Goal: Task Accomplishment & Management: Use online tool/utility

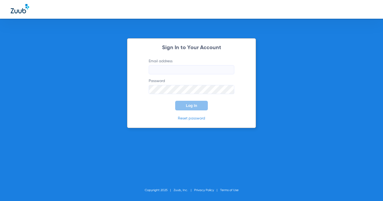
type input "info@mainstreetdentalonline.com"
click at [182, 104] on button "Log In" at bounding box center [191, 106] width 33 height 10
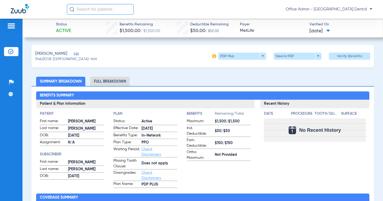
click at [10, 51] on img at bounding box center [10, 51] width 5 height 5
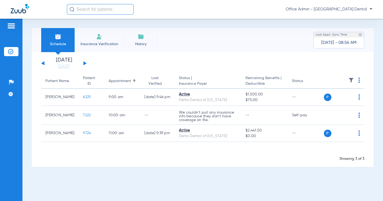
click at [84, 63] on button at bounding box center [84, 63] width 3 height 4
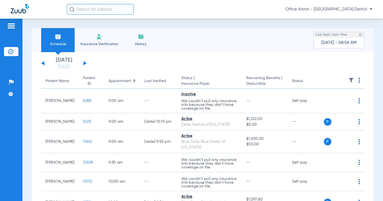
click at [277, 43] on div "Schedule Insurance Verification History Last Appt. Sync Time: Today - 08:56 AM" at bounding box center [203, 40] width 342 height 24
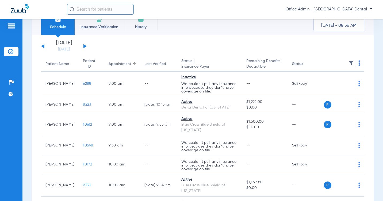
scroll to position [27, 0]
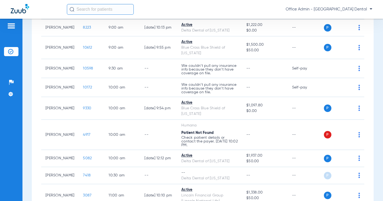
scroll to position [107, 0]
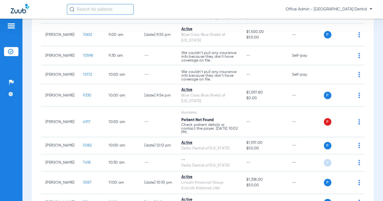
click at [378, 97] on div "Schedule Insurance Verification History Last Appt. Sync Time: Today - 09:21 AM …" at bounding box center [202, 110] width 361 height 183
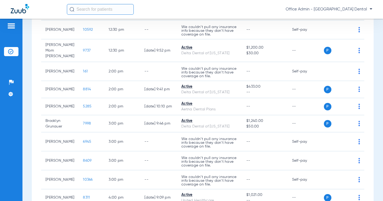
scroll to position [369, 0]
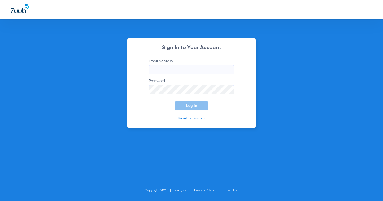
type input "info@mainstreetdentalonline.com"
click at [193, 108] on button "Log In" at bounding box center [191, 106] width 33 height 10
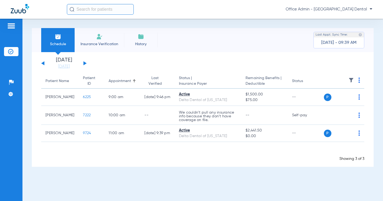
click at [85, 63] on button at bounding box center [84, 63] width 3 height 4
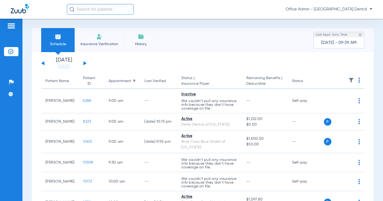
click at [374, 92] on div "Schedule Insurance Verification History Last Appt. Sync Time: Today - 09:39 AM …" at bounding box center [202, 110] width 361 height 183
click at [42, 63] on div "[DATE] [DATE] [DATE] [DATE] [DATE] [DATE] [DATE] [DATE] [DATE] [DATE] [DATE] [D…" at bounding box center [63, 64] width 45 height 12
click at [43, 63] on button at bounding box center [42, 63] width 3 height 4
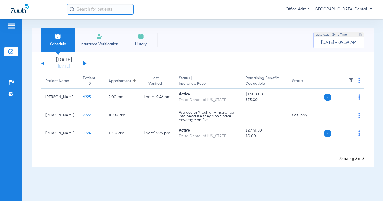
click at [44, 63] on button at bounding box center [42, 63] width 3 height 4
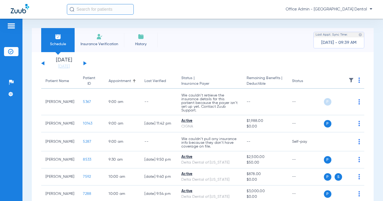
click at [84, 62] on button at bounding box center [84, 63] width 3 height 4
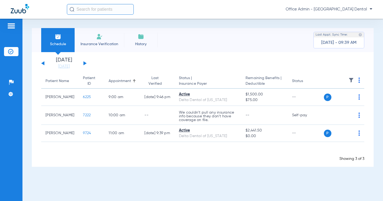
click at [84, 62] on button at bounding box center [84, 63] width 3 height 4
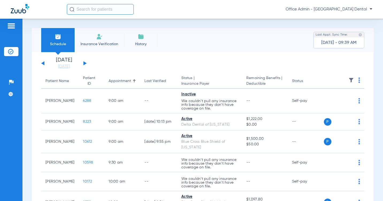
click at [259, 47] on div "Schedule Insurance Verification History Last Appt. Sync Time: Today - 09:39 AM" at bounding box center [203, 40] width 342 height 24
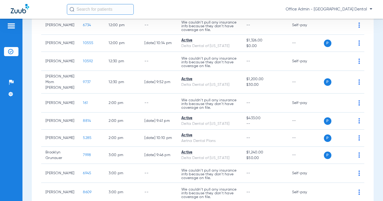
scroll to position [346, 0]
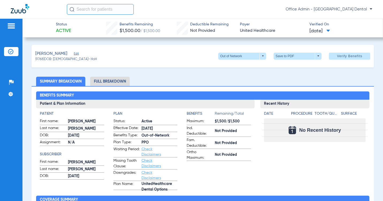
click at [7, 48] on li "Insurance Verification" at bounding box center [11, 51] width 14 height 9
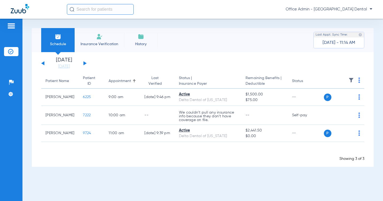
click at [85, 60] on div "[DATE] [DATE] [DATE] [DATE] [DATE] [DATE] [DATE] [DATE] [DATE] [DATE] [DATE] [D…" at bounding box center [63, 64] width 45 height 12
click at [84, 63] on button at bounding box center [84, 63] width 3 height 4
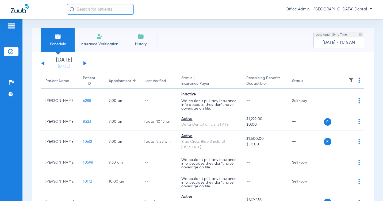
click at [232, 59] on app-single-date-navigator "[DATE] [DATE] [DATE] [DATE] [DATE] [DATE] [DATE] [DATE] [DATE] [DATE] [DATE] [D…" at bounding box center [202, 64] width 323 height 12
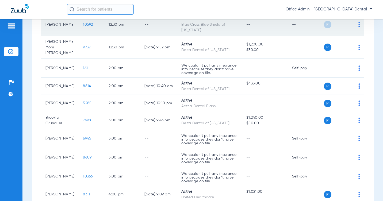
scroll to position [382, 0]
